Goal: Find specific page/section: Find specific page/section

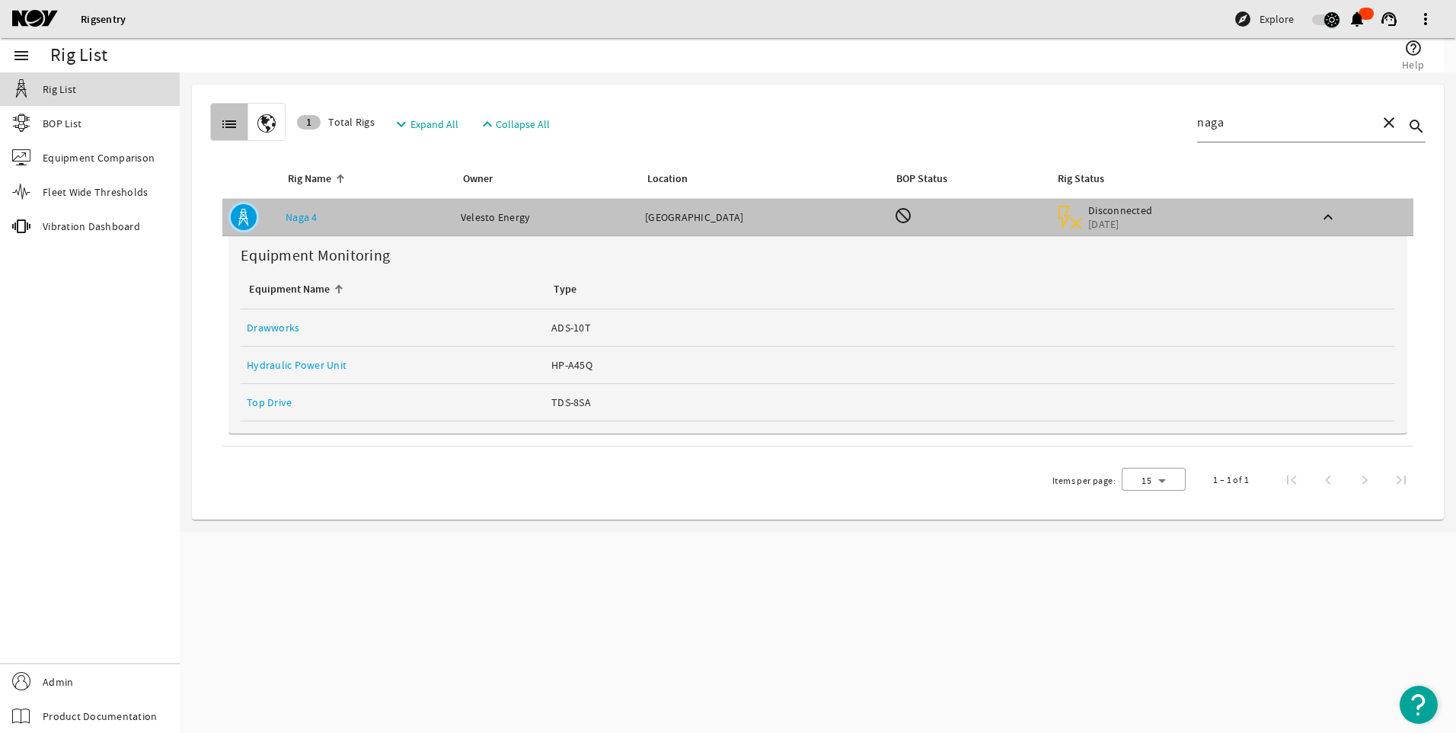
click at [57, 90] on span "Rig List" at bounding box center [60, 88] width 34 height 15
click at [43, 18] on mat-icon at bounding box center [46, 19] width 69 height 18
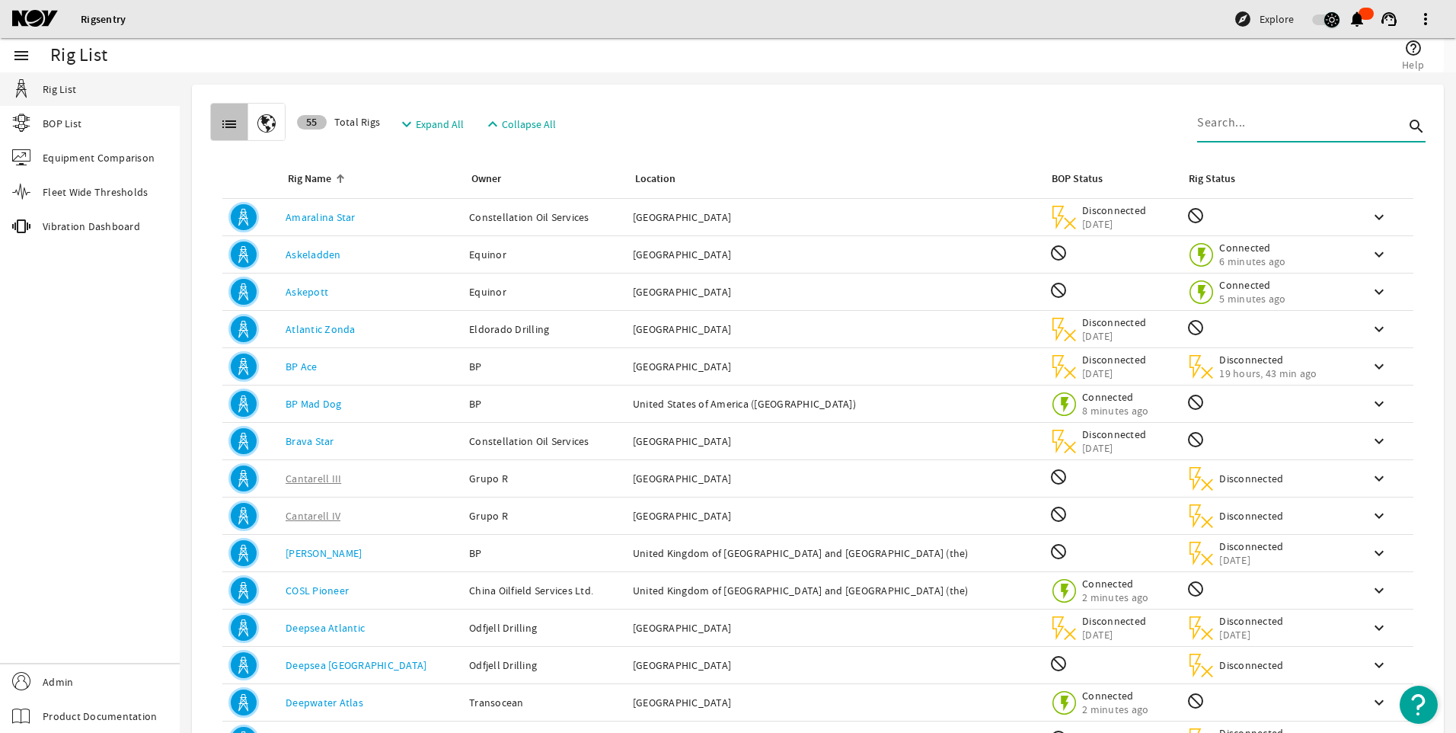
click at [1267, 125] on input at bounding box center [1300, 122] width 207 height 18
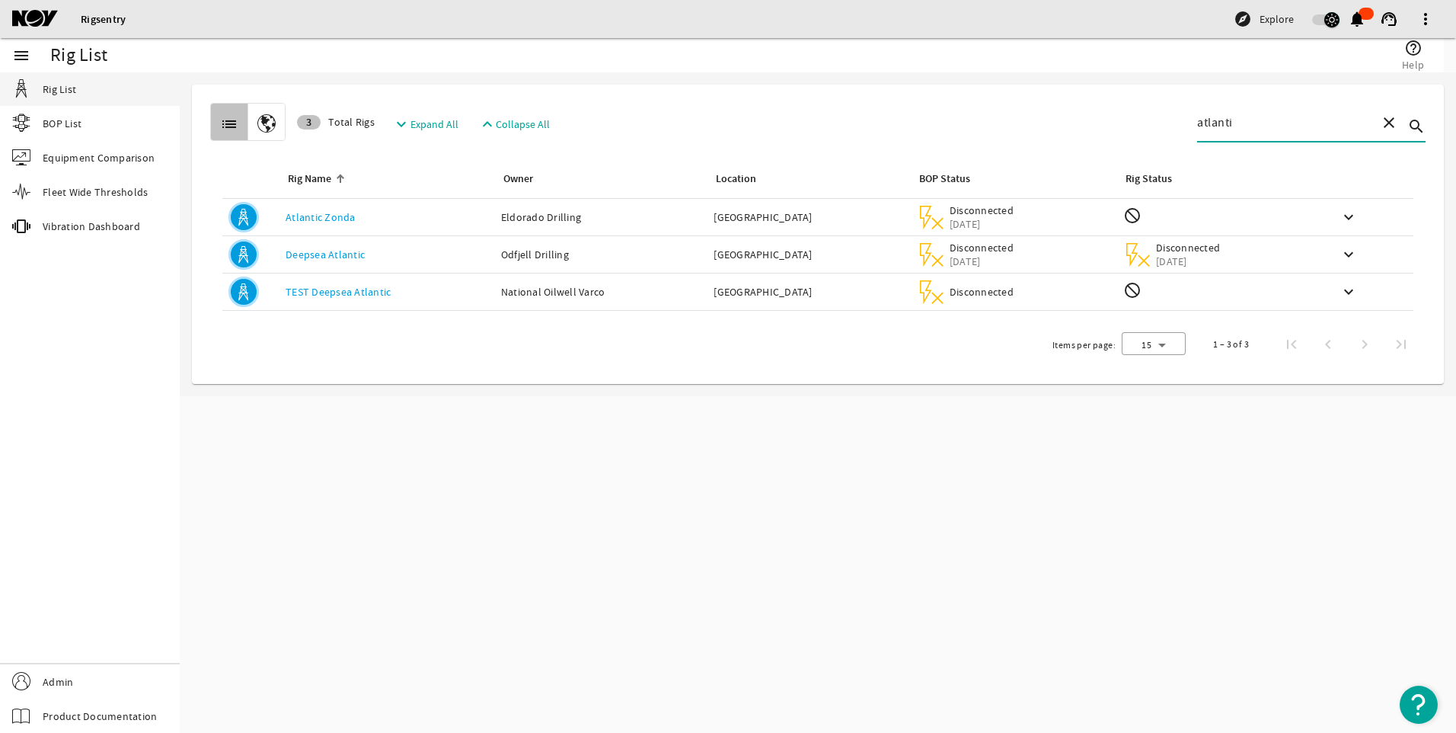
type input "atlanti"
click at [633, 249] on div "Owner: Odfjell Drilling" at bounding box center [601, 254] width 201 height 15
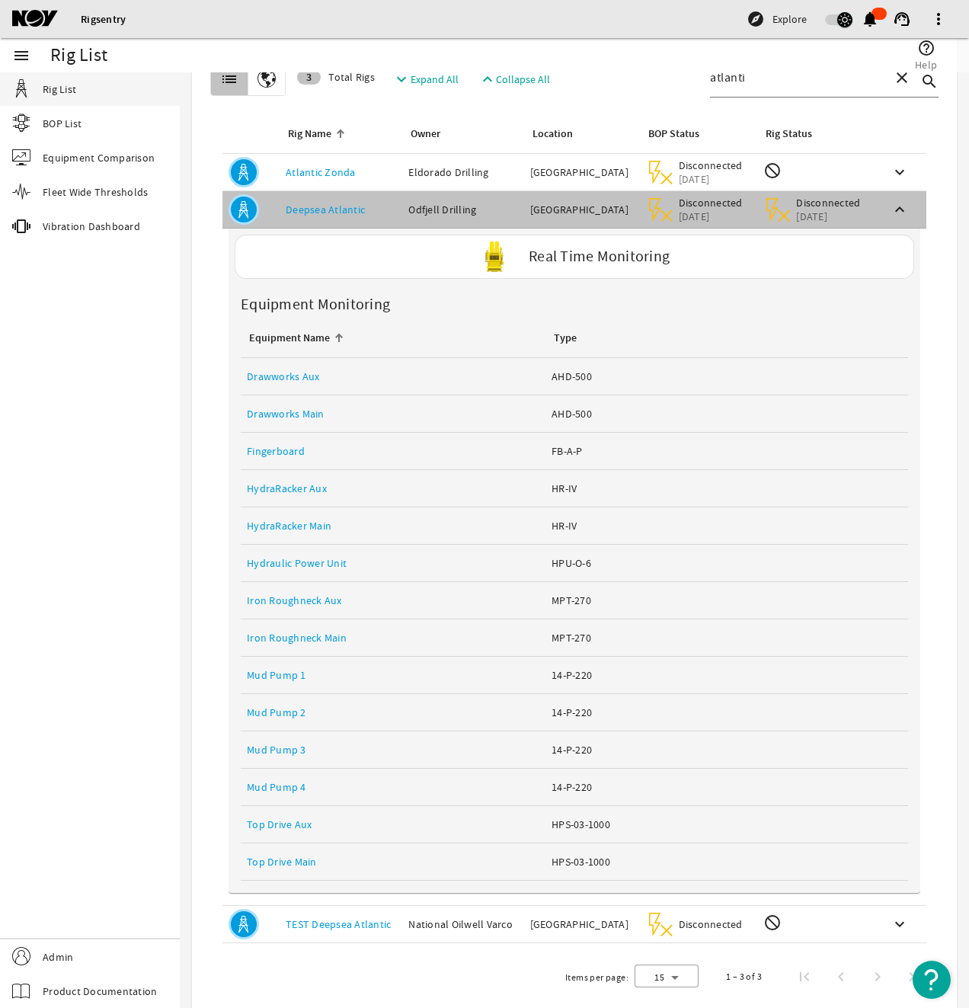
scroll to position [46, 0]
click at [828, 19] on span "button" at bounding box center [838, 19] width 27 height 11
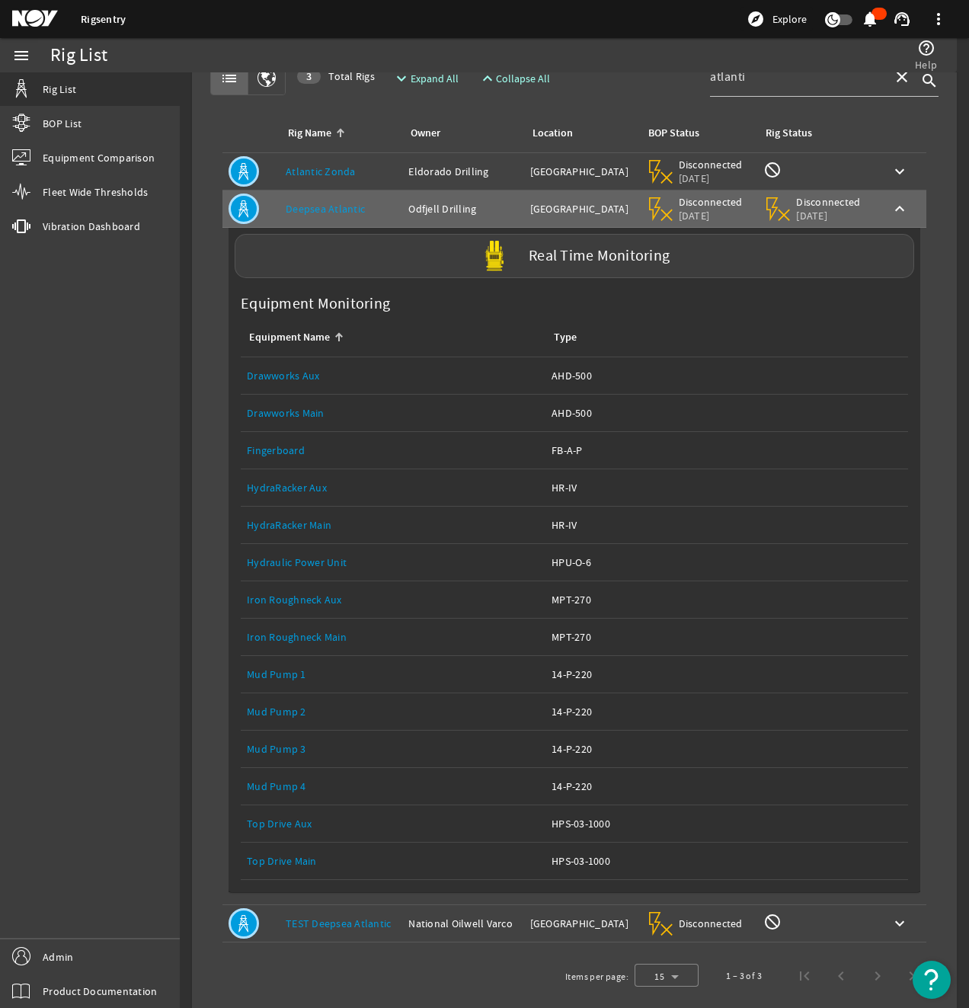
scroll to position [0, 0]
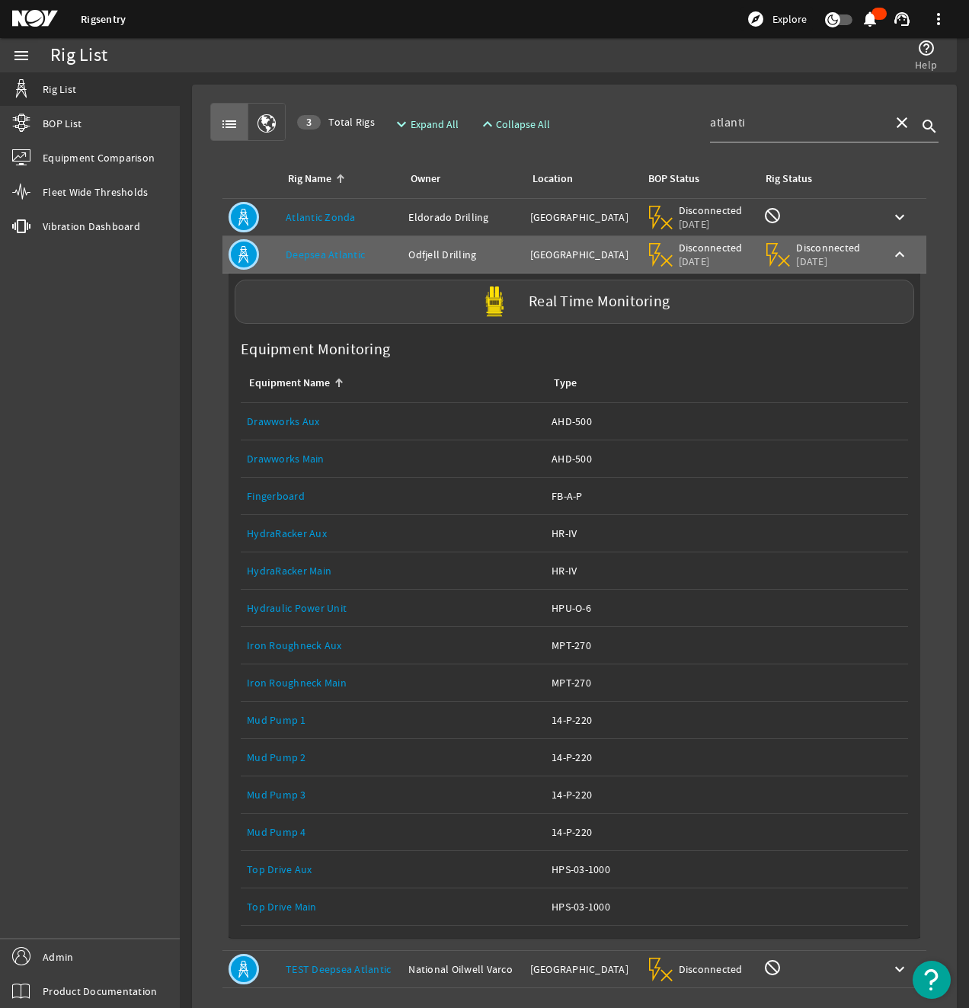
click at [211, 732] on table "Rig Name Owner Location BOP Status Rig Status Rig Name: Atlantic Zonda Owner: E…" at bounding box center [574, 579] width 728 height 841
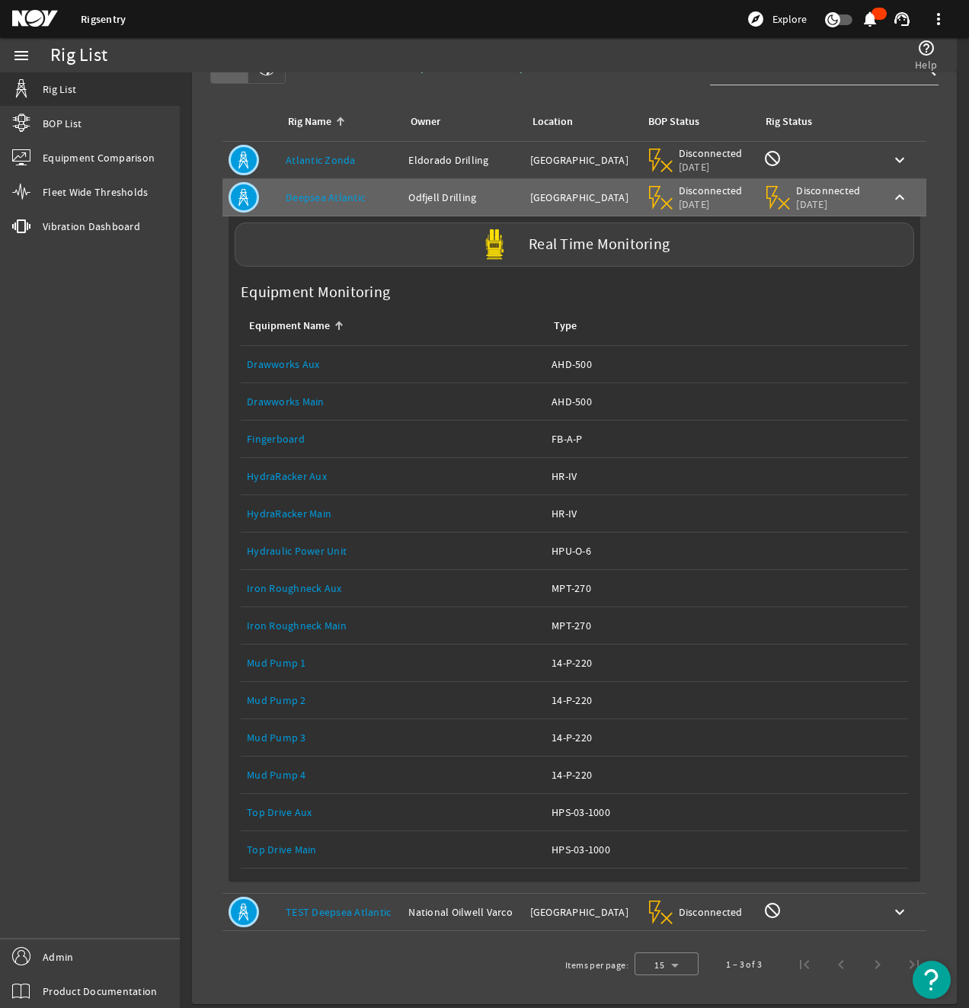
click at [213, 691] on table "Rig Name Owner Location BOP Status Rig Status Rig Name: Atlantic Zonda Owner: E…" at bounding box center [574, 522] width 728 height 841
click at [120, 538] on div "menu Rig List BOP List Equipment Comparison Fleet Wide Thresholds vibration Vib…" at bounding box center [90, 523] width 180 height 970
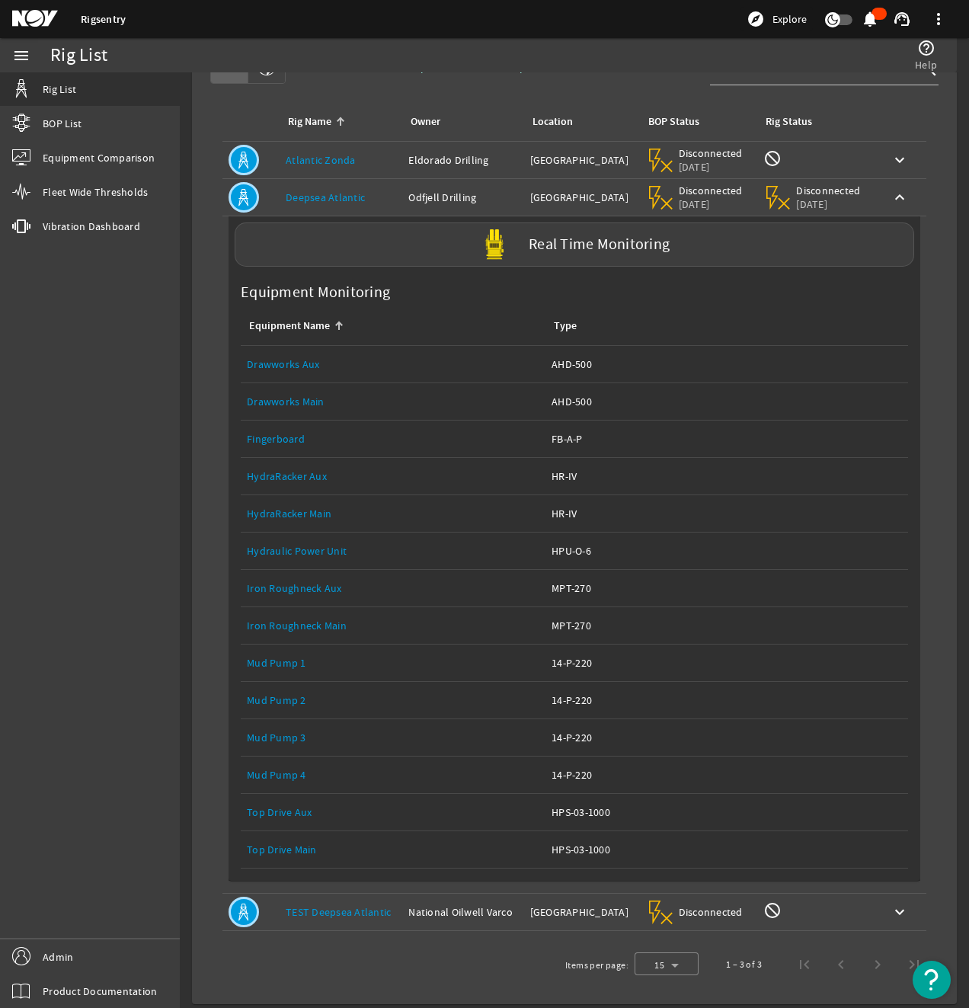
click at [428, 201] on div "Owner: Odfjell Drilling" at bounding box center [462, 197] width 109 height 15
